Goal: Task Accomplishment & Management: Use online tool/utility

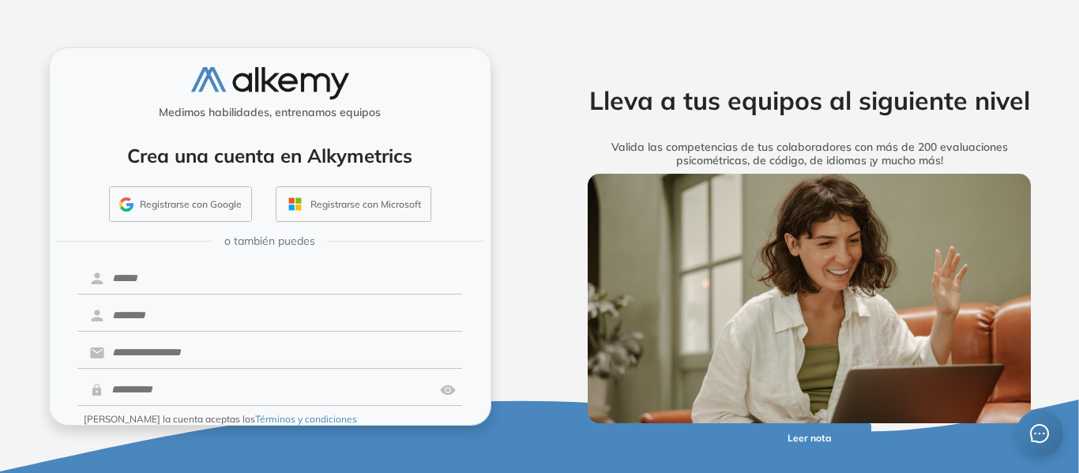
click at [196, 201] on button "Registrarse con Google" at bounding box center [180, 204] width 143 height 36
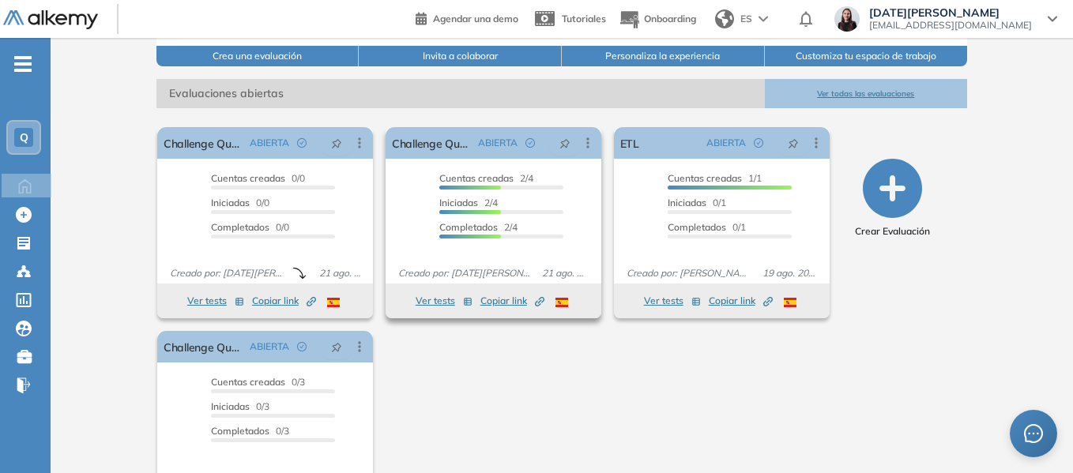
scroll to position [237, 0]
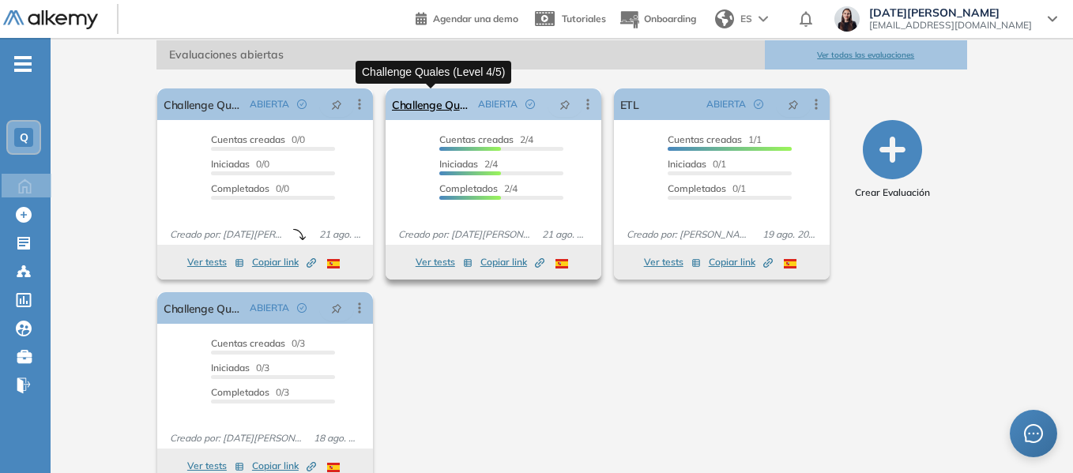
click at [446, 103] on link "Challenge Quales (Level 4/5)" at bounding box center [432, 104] width 80 height 32
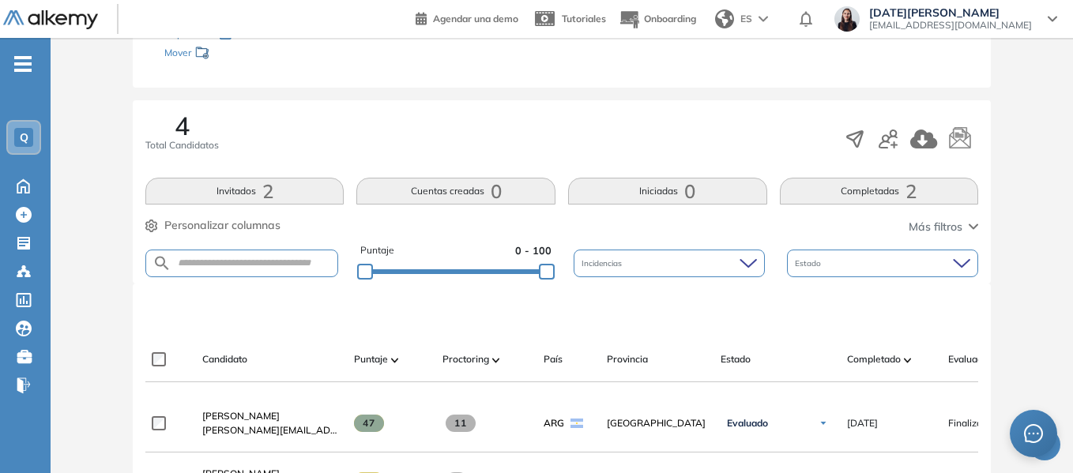
scroll to position [435, 0]
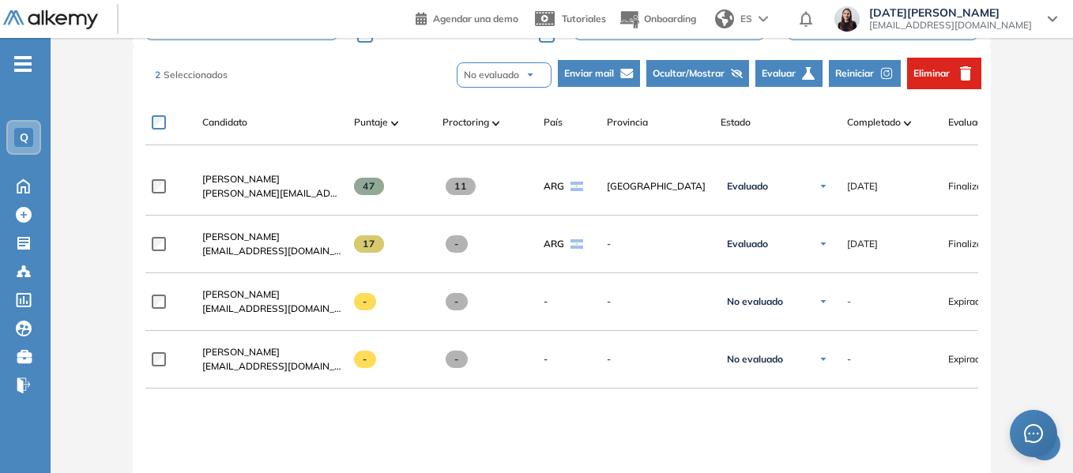
click at [919, 79] on span "Eliminar" at bounding box center [931, 73] width 36 height 14
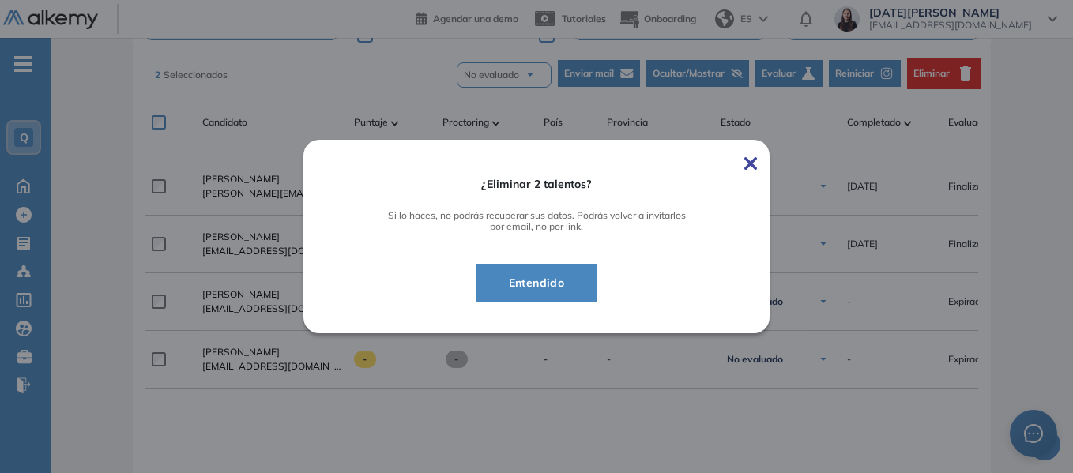
click at [584, 291] on button "Entendido" at bounding box center [536, 283] width 121 height 38
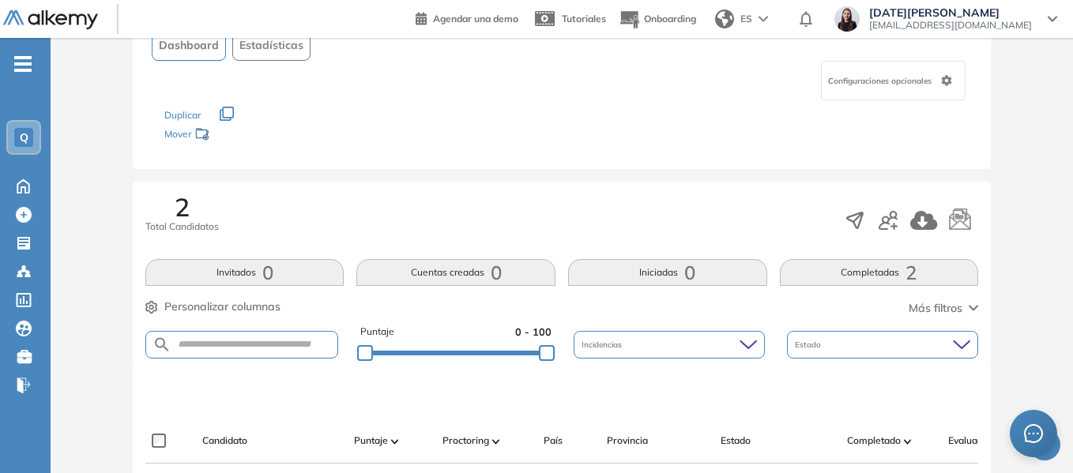
scroll to position [158, 0]
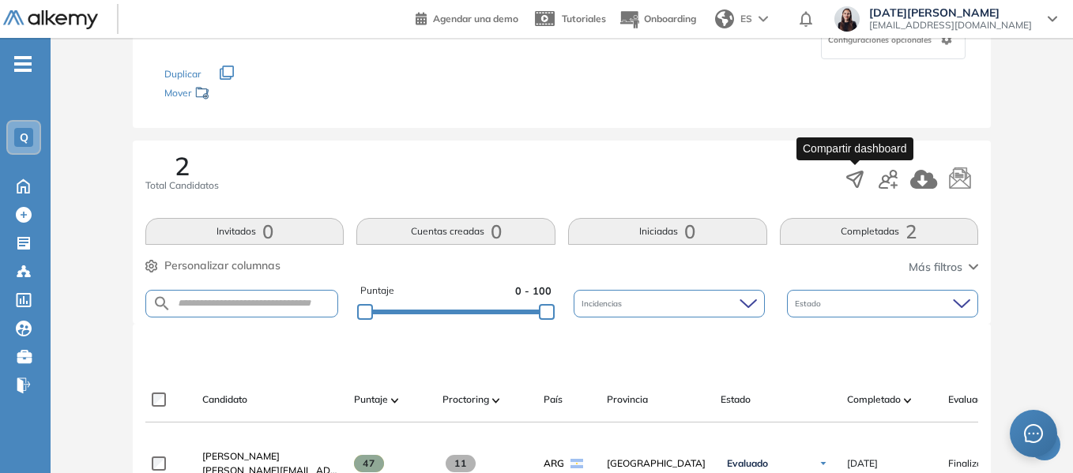
click at [851, 176] on icon "button" at bounding box center [855, 179] width 16 height 16
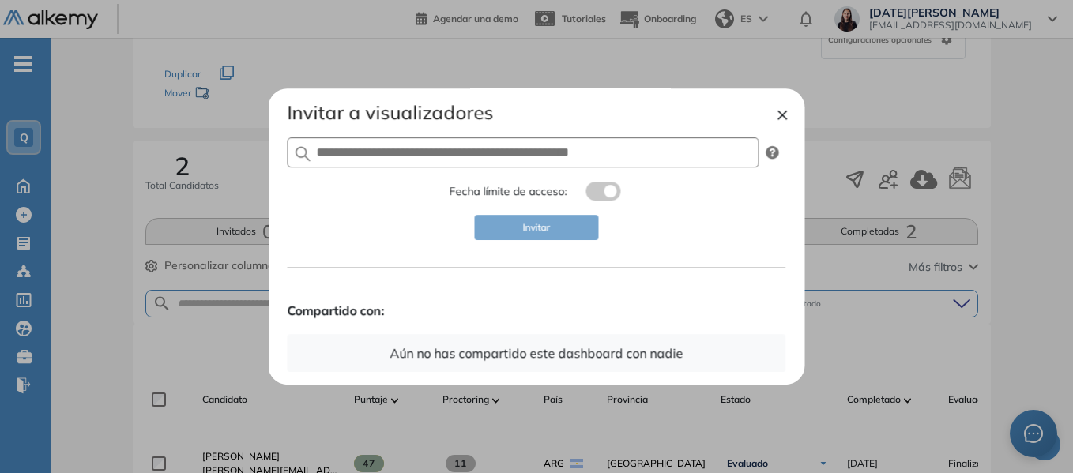
click at [787, 117] on button "×" at bounding box center [782, 113] width 13 height 19
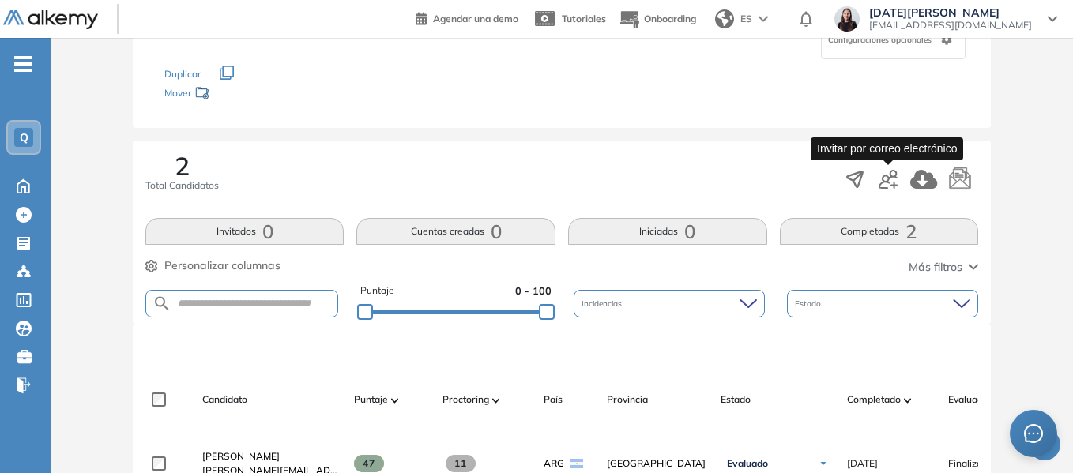
click at [888, 178] on icon "button" at bounding box center [887, 179] width 19 height 19
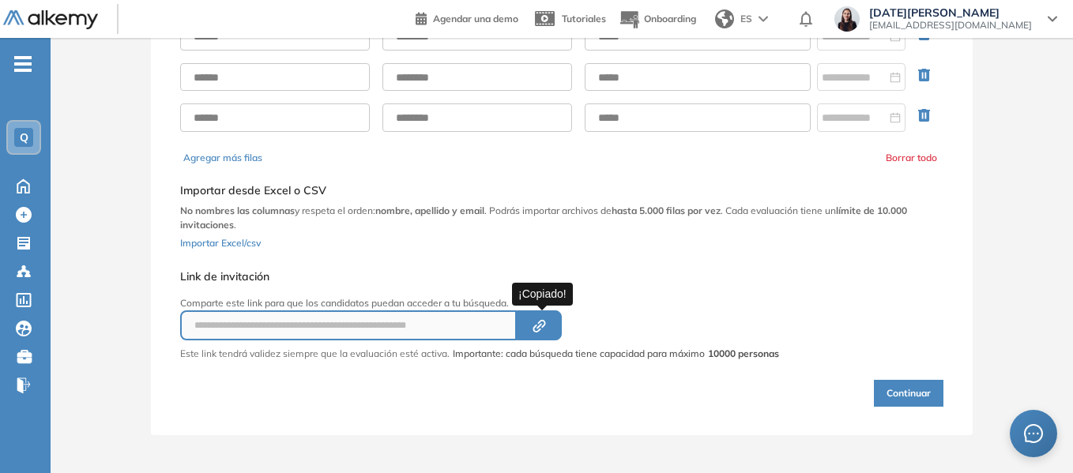
click at [538, 323] on icon "Created by potrace 1.16, written by [PERSON_NAME] [DATE]-[DATE]" at bounding box center [539, 326] width 18 height 13
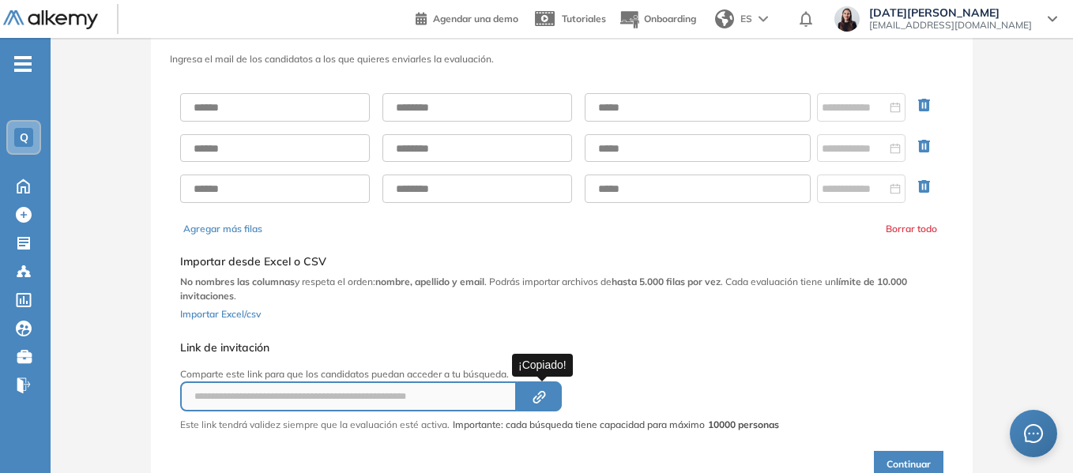
scroll to position [0, 0]
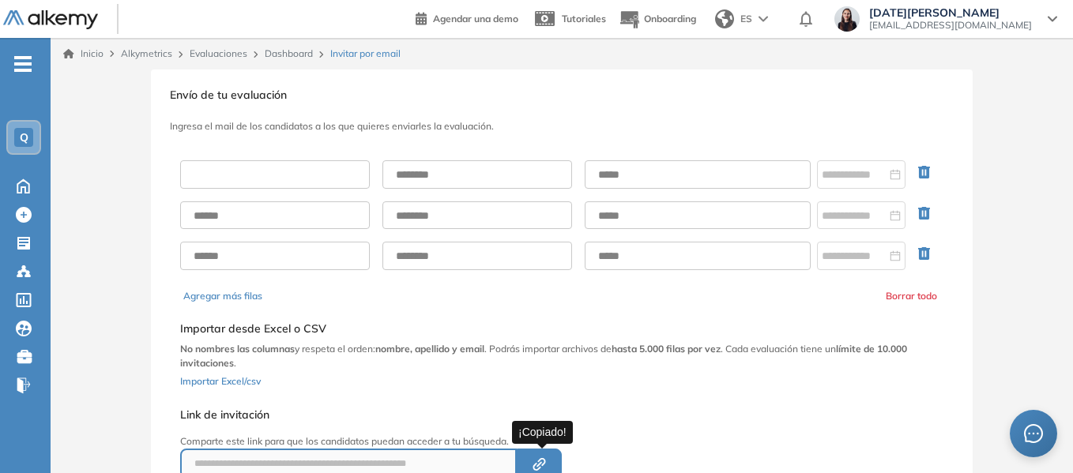
click at [280, 181] on input "text" at bounding box center [275, 174] width 190 height 28
click at [625, 141] on div "**********" at bounding box center [561, 345] width 758 height 415
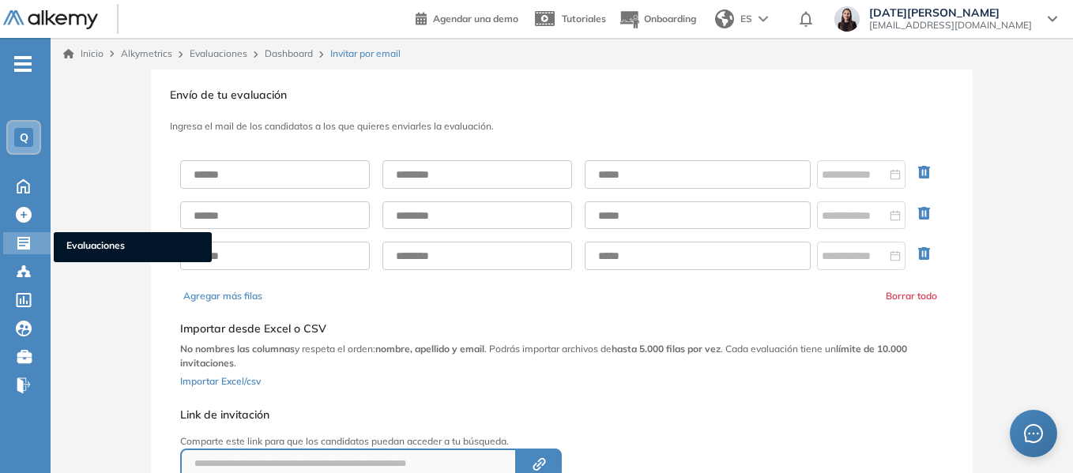
click at [23, 246] on icon at bounding box center [23, 243] width 13 height 13
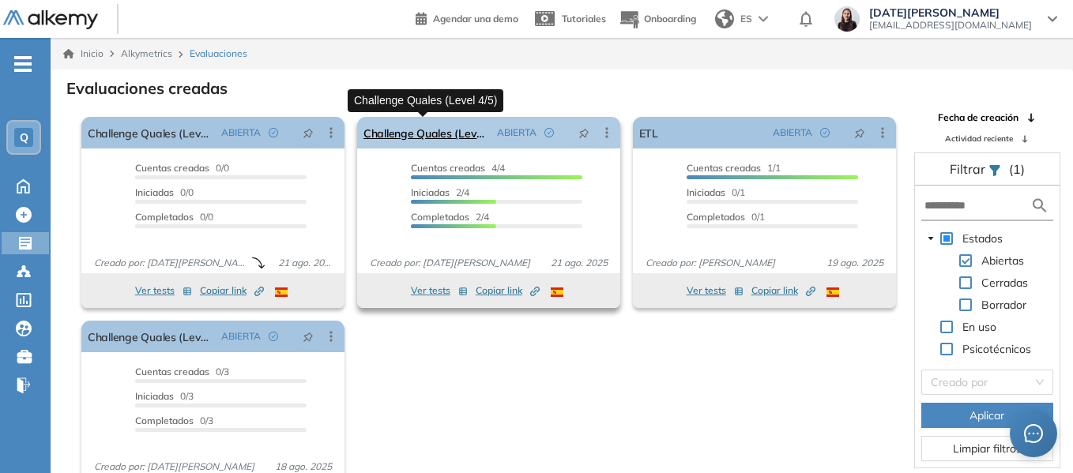
click at [450, 129] on link "Challenge Quales (Level 4/5)" at bounding box center [426, 133] width 127 height 32
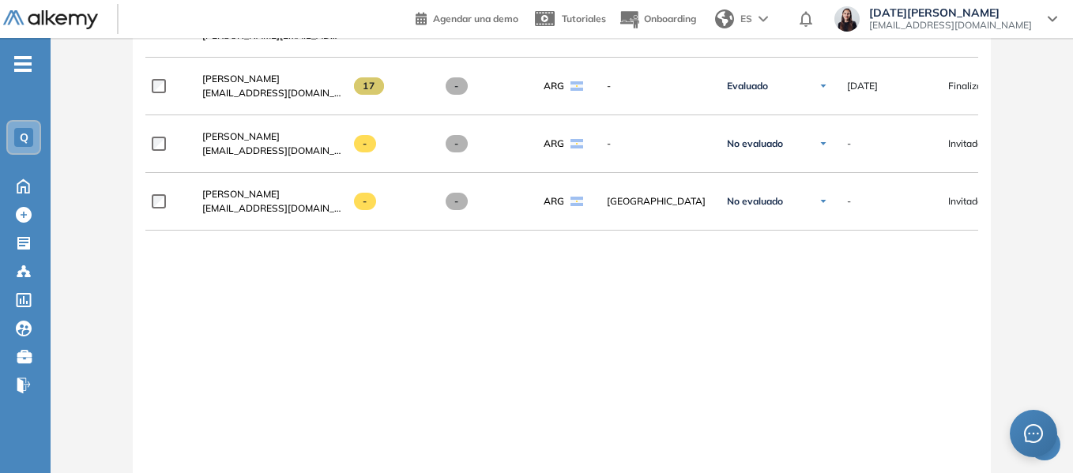
scroll to position [514, 0]
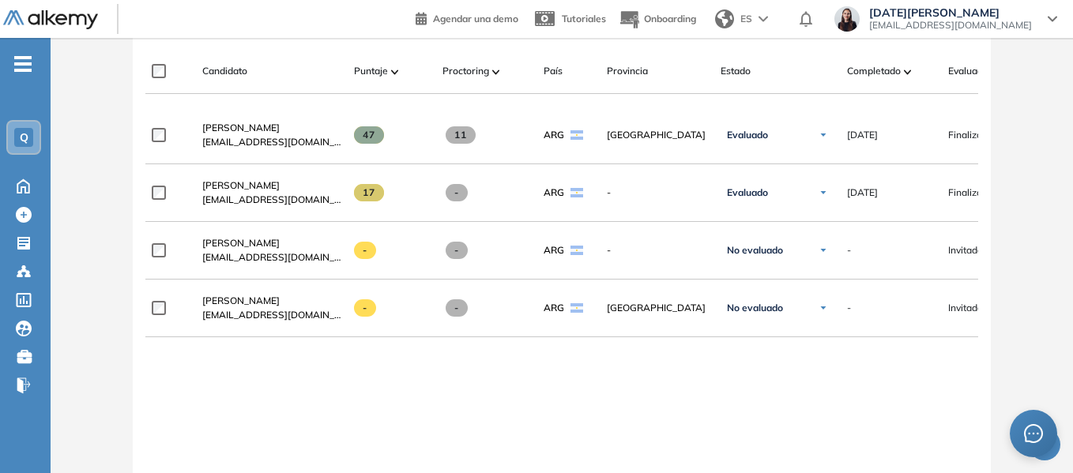
scroll to position [514, 0]
